Goal: Information Seeking & Learning: Learn about a topic

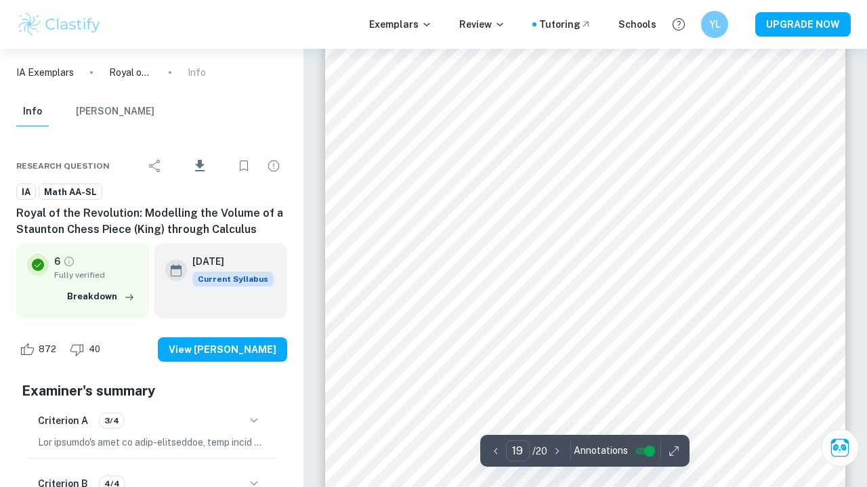
scroll to position [12317, 0]
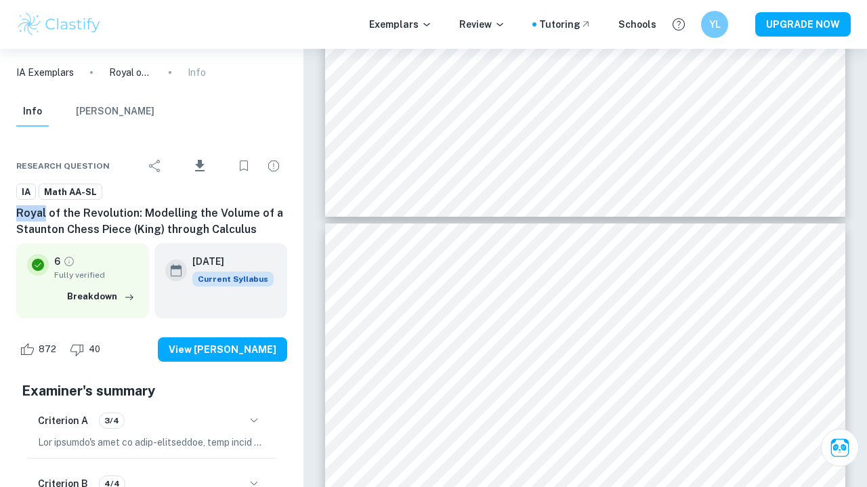
drag, startPoint x: 45, startPoint y: 217, endPoint x: 16, endPoint y: 216, distance: 28.4
click at [16, 216] on h6 "Royal of the Revolution: Modelling the Volume of a Staunton Chess Piece (King) …" at bounding box center [151, 221] width 271 height 32
click at [249, 97] on div "Info Mark Scheme" at bounding box center [151, 114] width 292 height 35
drag, startPoint x: 135, startPoint y: 217, endPoint x: 265, endPoint y: 209, distance: 130.2
click at [265, 209] on h6 "Royal of the Revolution: Modelling the Volume of a Staunton Chess Piece (King) …" at bounding box center [151, 221] width 271 height 32
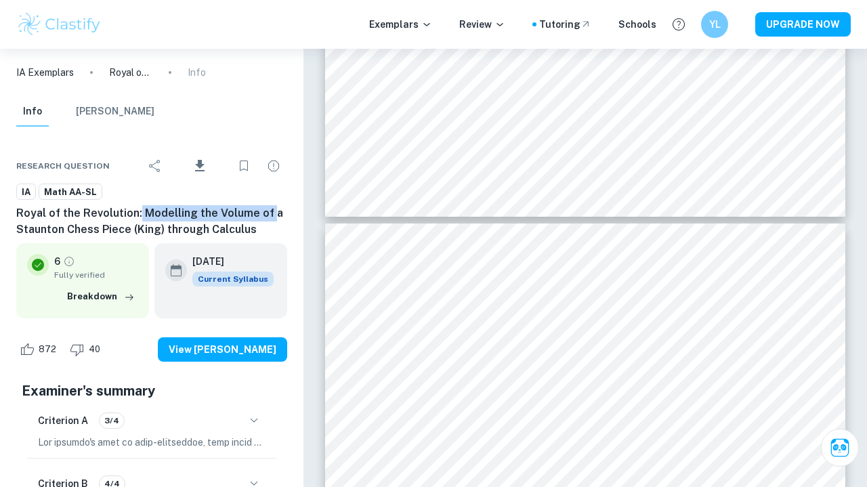
copy h6 "Modelling the Volume of"
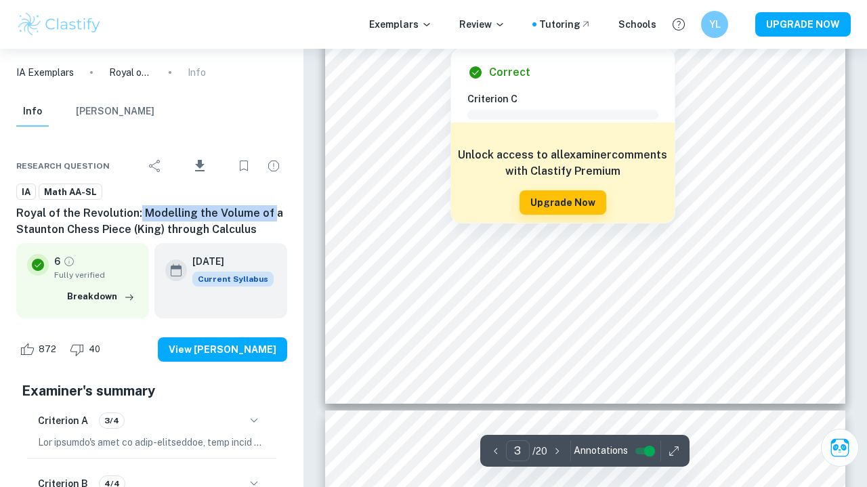
scroll to position [1860, 0]
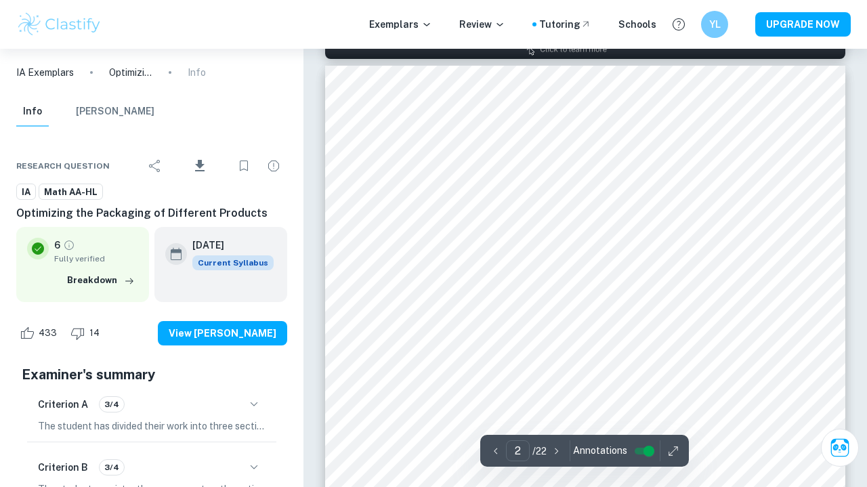
scroll to position [761, 0]
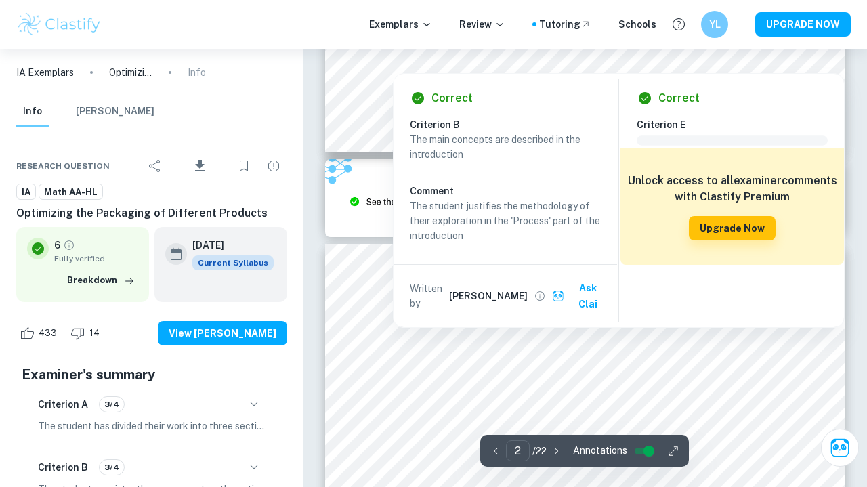
type input "3"
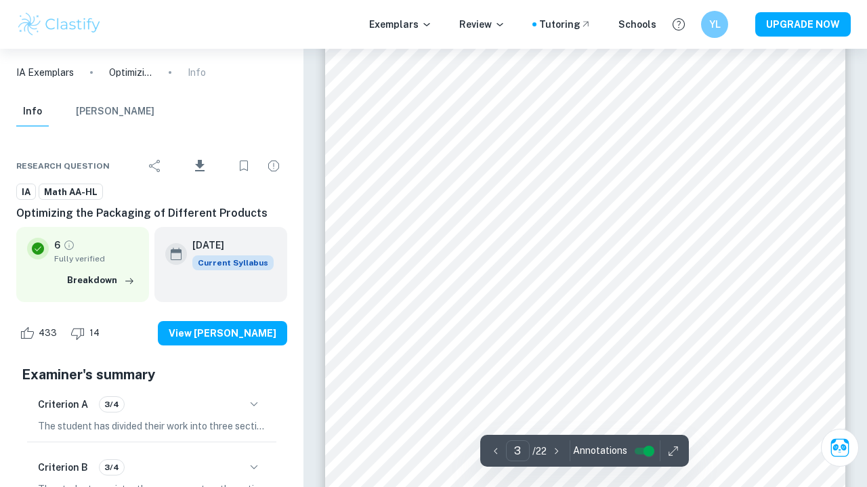
scroll to position [1750, 0]
